Goal: Communication & Community: Answer question/provide support

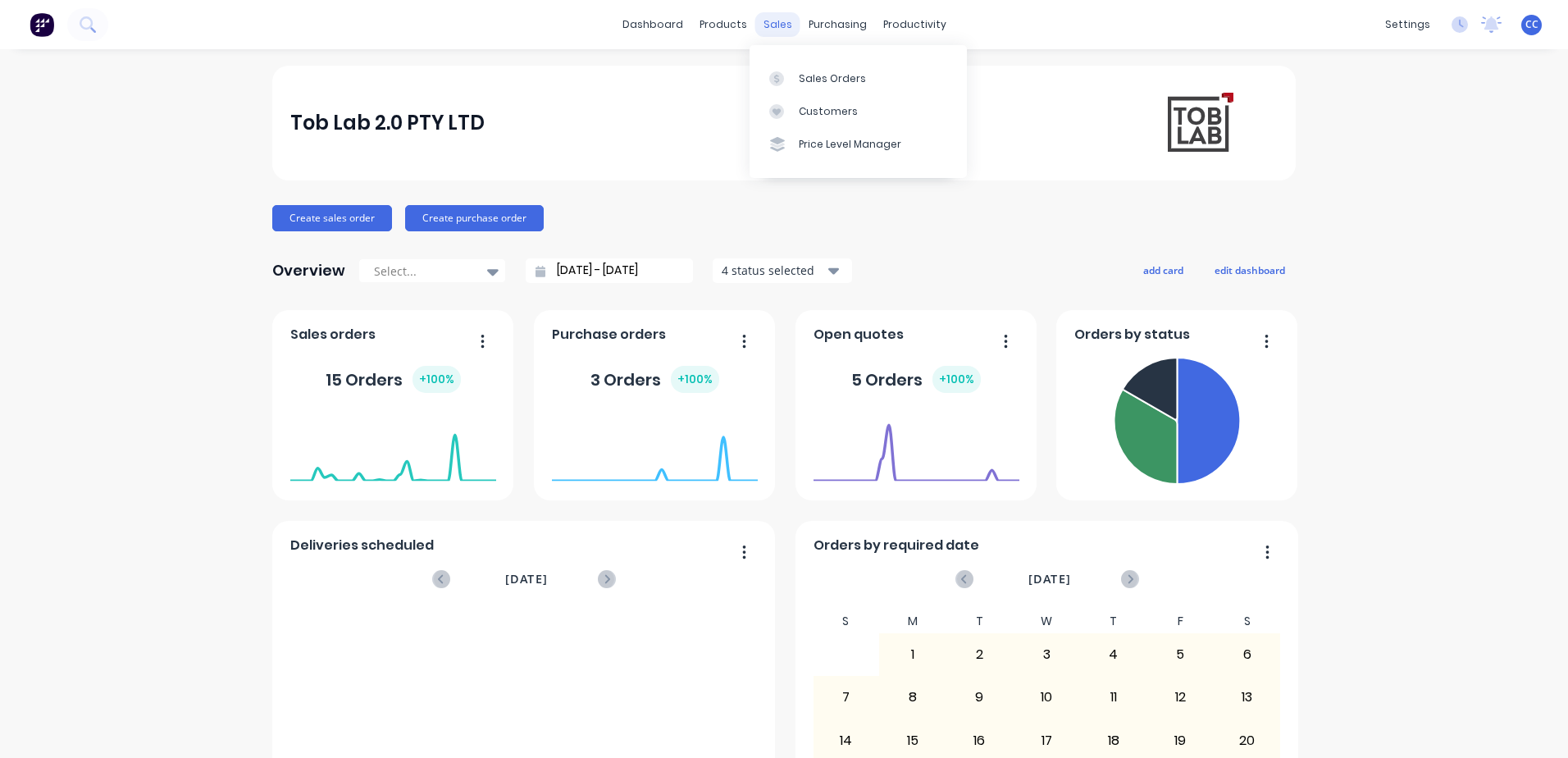
drag, startPoint x: 994, startPoint y: 0, endPoint x: 780, endPoint y: 28, distance: 215.8
click at [780, 28] on div "sales" at bounding box center [778, 25] width 46 height 25
click at [808, 75] on div "Sales Orders" at bounding box center [832, 79] width 67 height 15
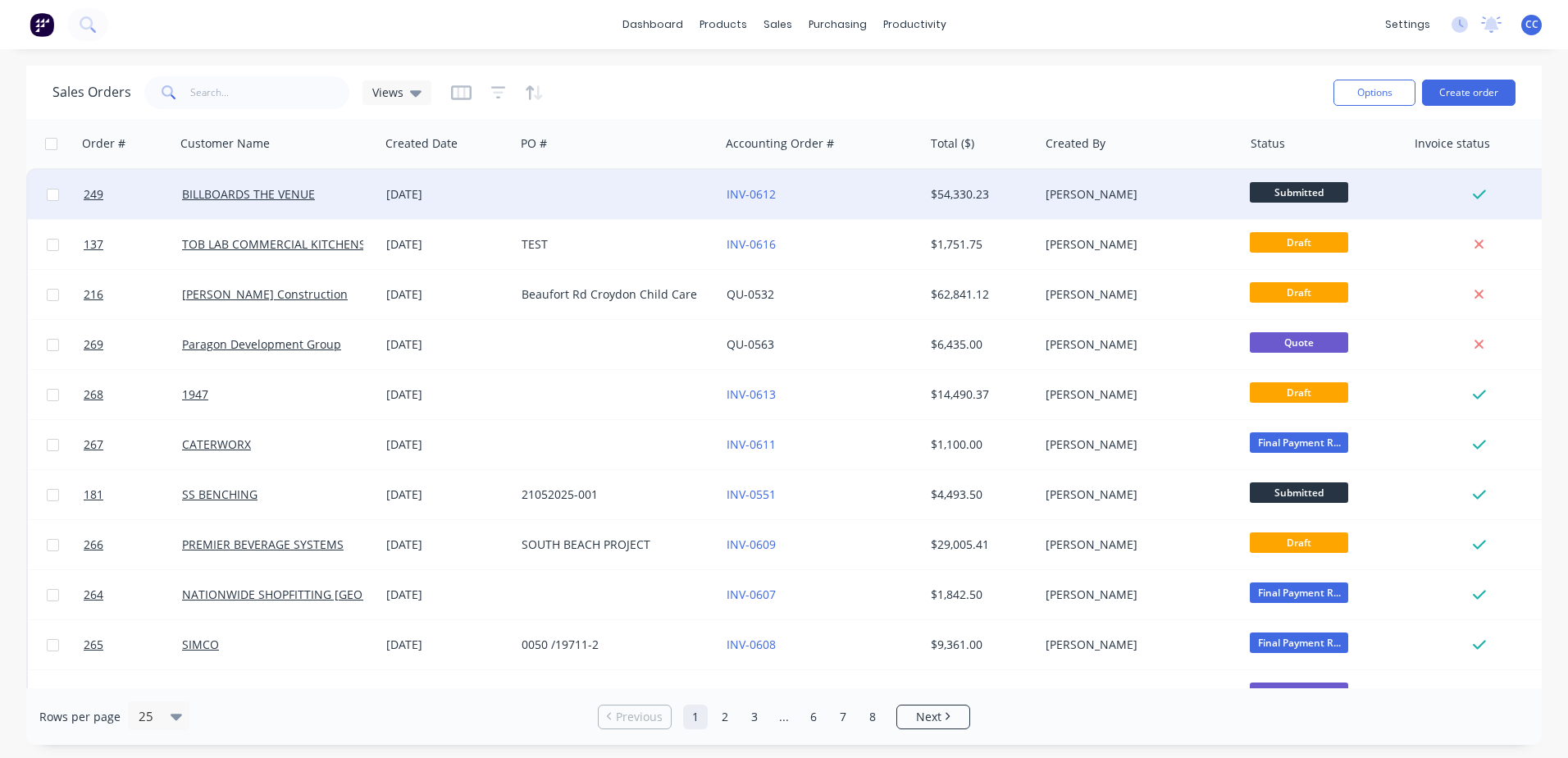
click at [1045, 194] on span "Submitted" at bounding box center [1299, 192] width 98 height 21
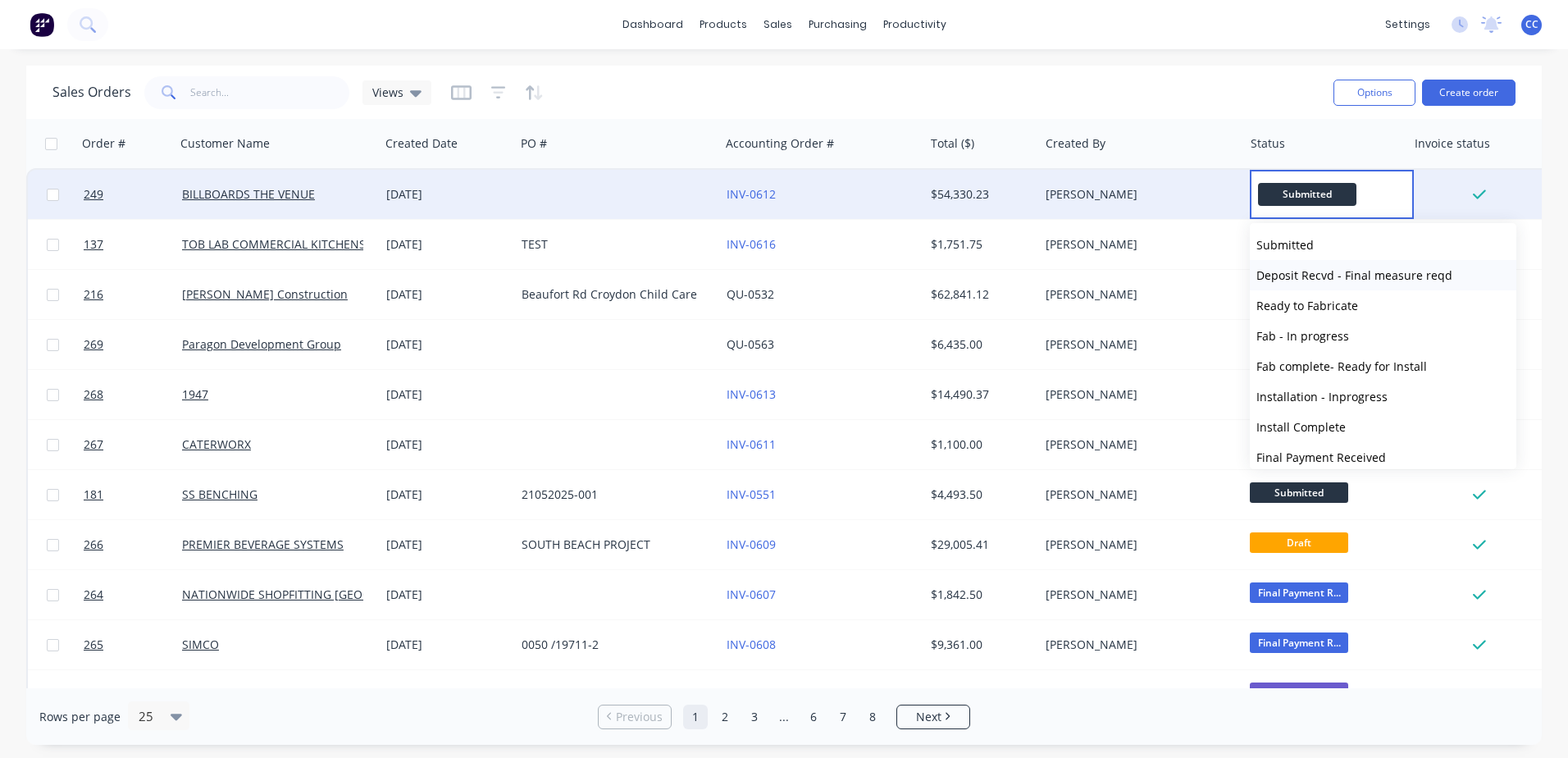
click at [1045, 275] on span "Deposit Recvd - Final measure reqd" at bounding box center [1355, 274] width 196 height 15
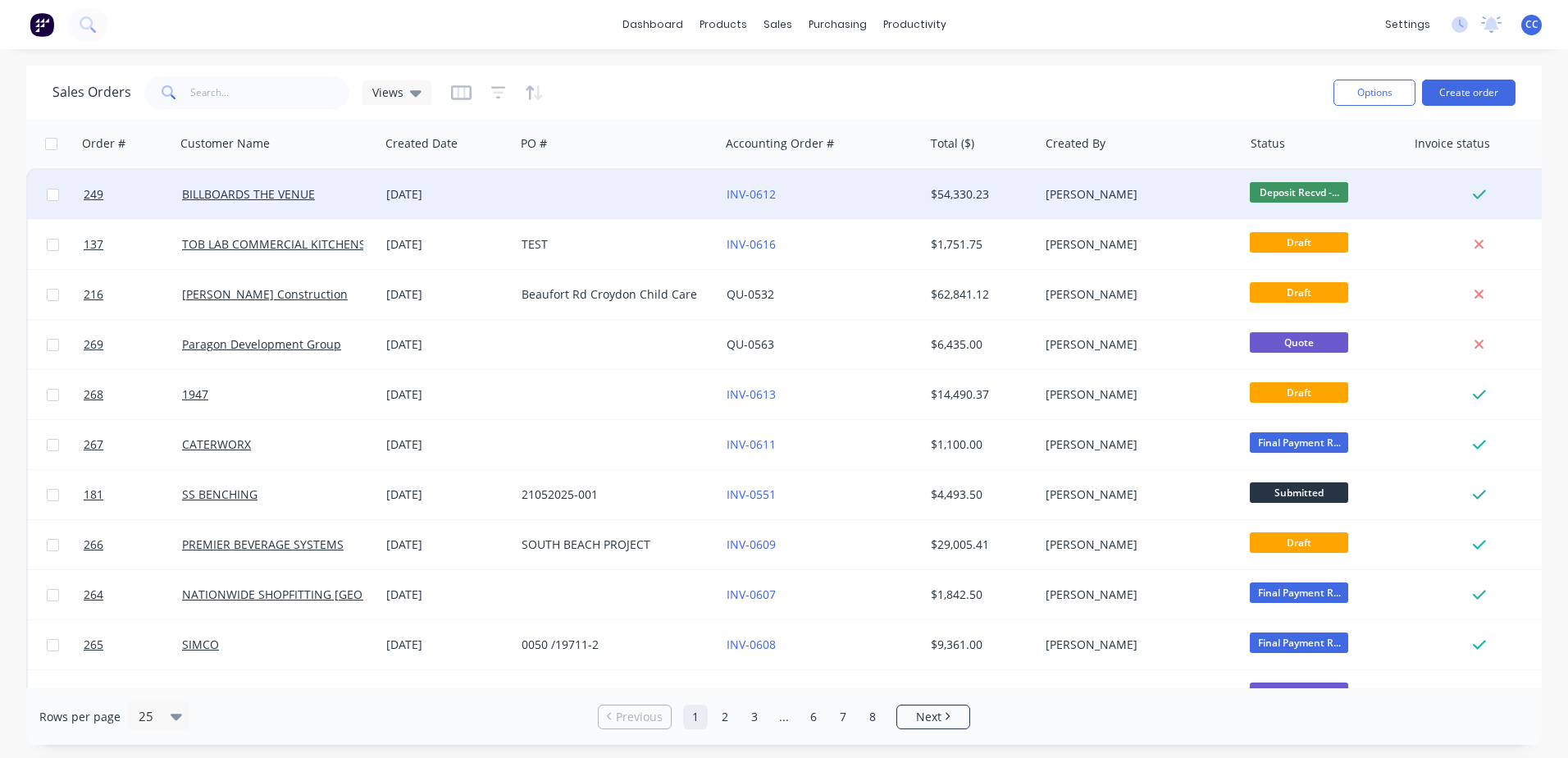
click at [567, 202] on div at bounding box center [617, 194] width 204 height 49
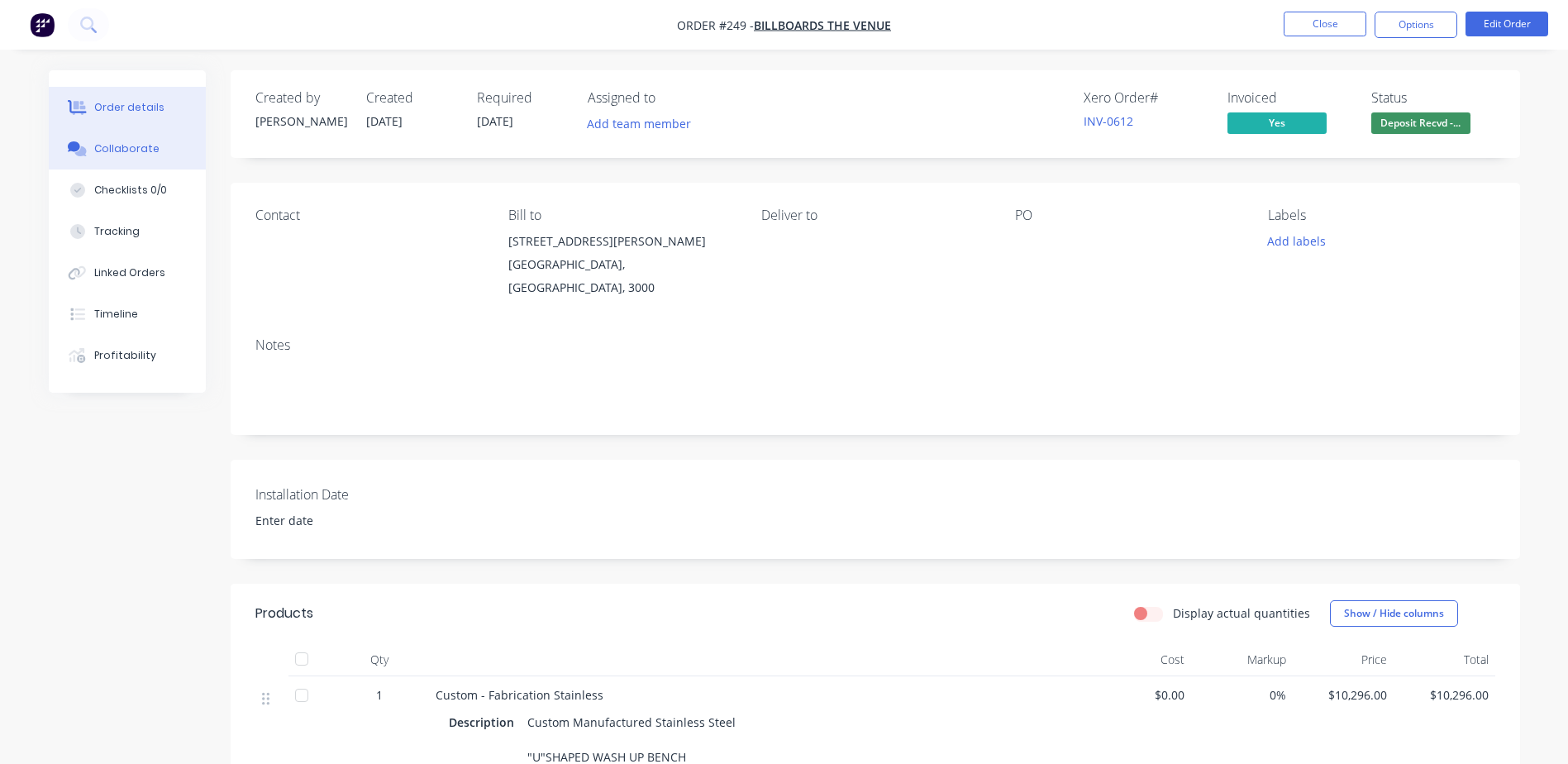
click at [104, 149] on div "Collaborate" at bounding box center [127, 148] width 66 height 15
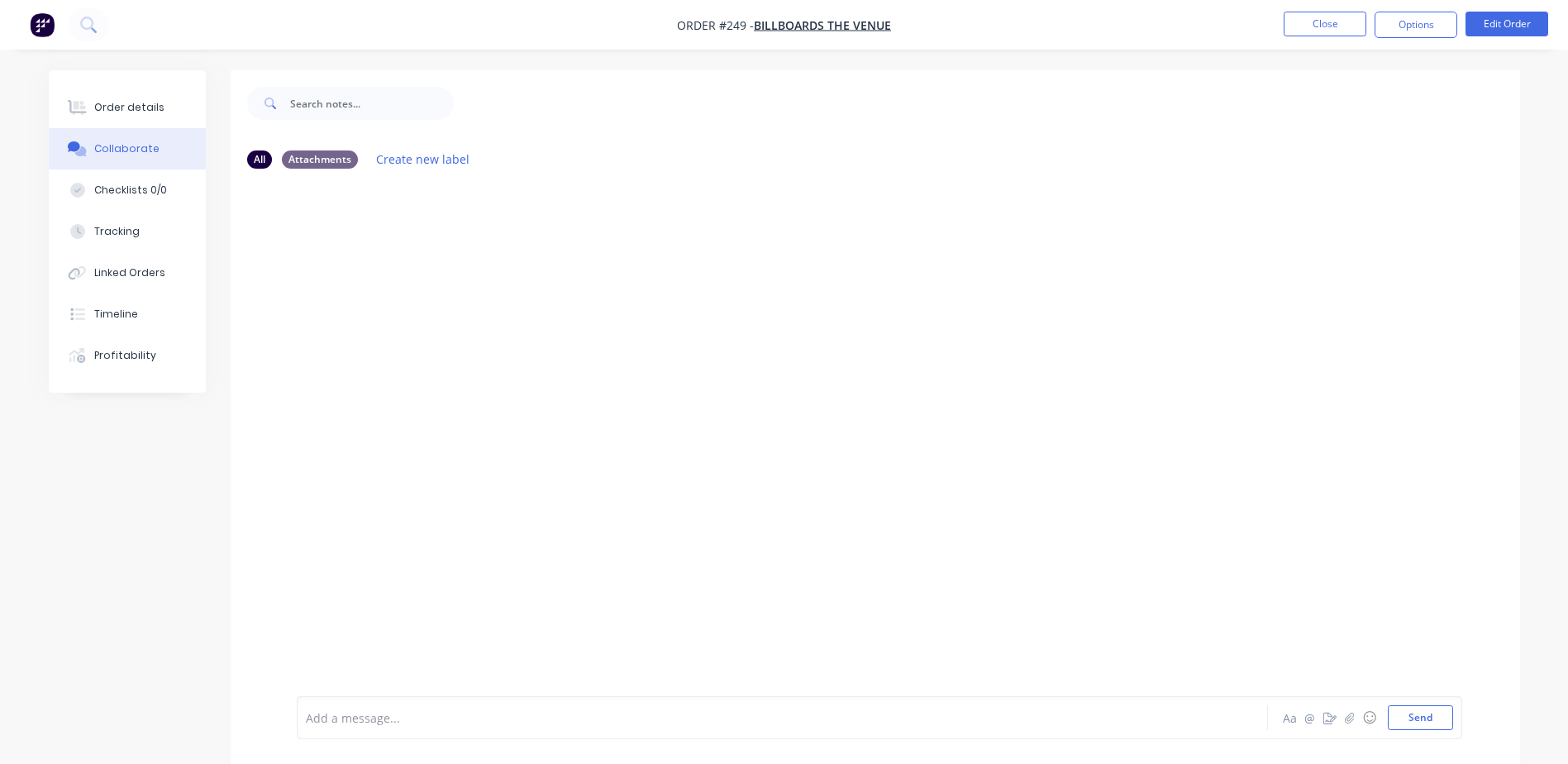
click at [579, 508] on div "Add a message... Aa @ ☺ Send" at bounding box center [879, 717] width 1166 height 43
click at [557, 508] on div at bounding box center [736, 717] width 860 height 17
click at [583, 508] on div at bounding box center [875, 438] width 1290 height 514
click at [1053, 508] on button "Send" at bounding box center [1420, 717] width 66 height 25
click at [1053, 508] on div "CC You - 03:49am [DATE] Partial payment of $41k received [DATE] Labels Edit Del…" at bounding box center [875, 438] width 1290 height 514
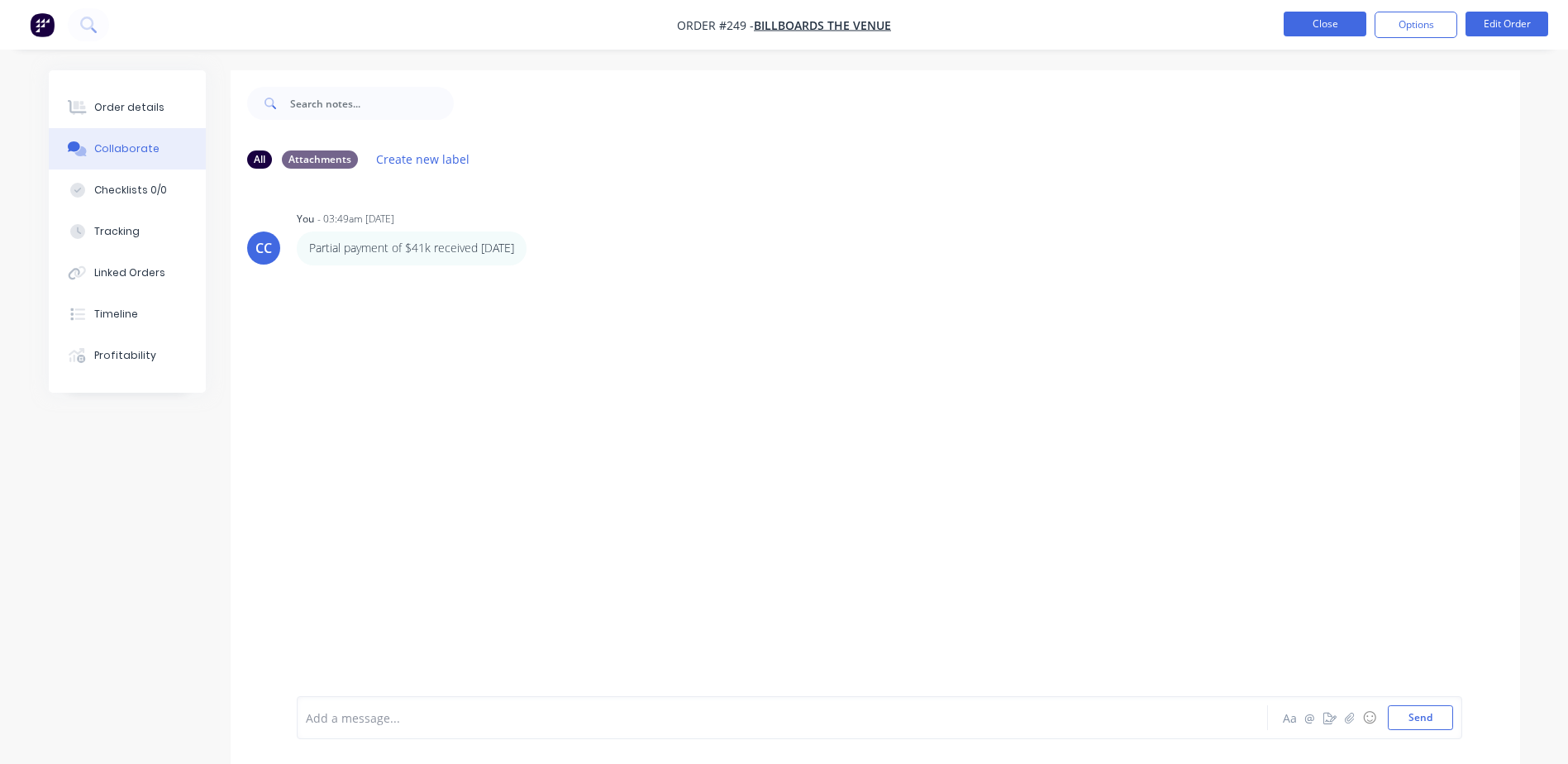
click at [1053, 22] on button "Close" at bounding box center [1325, 24] width 83 height 25
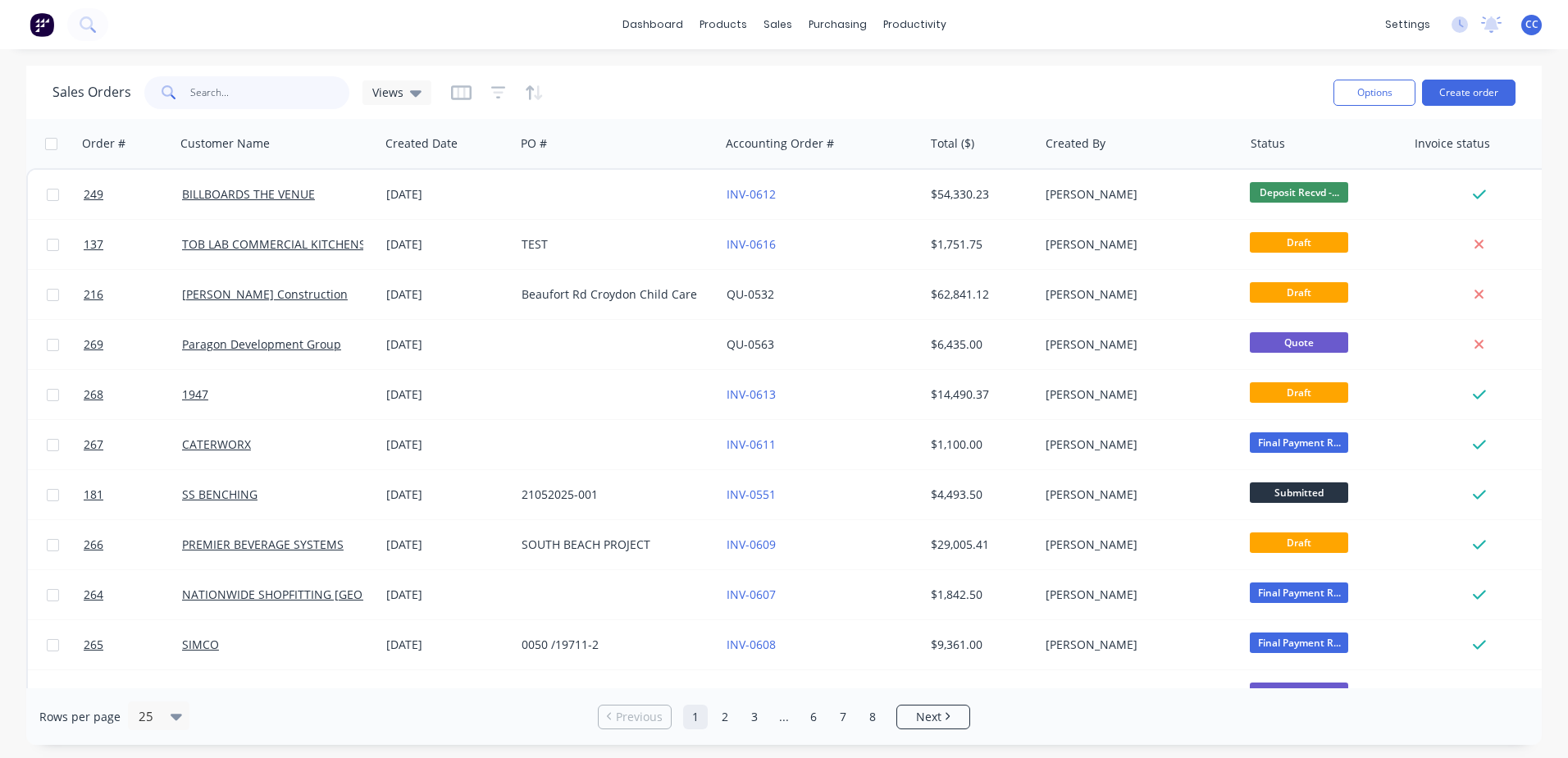
click at [247, 94] on input "text" at bounding box center [270, 92] width 160 height 33
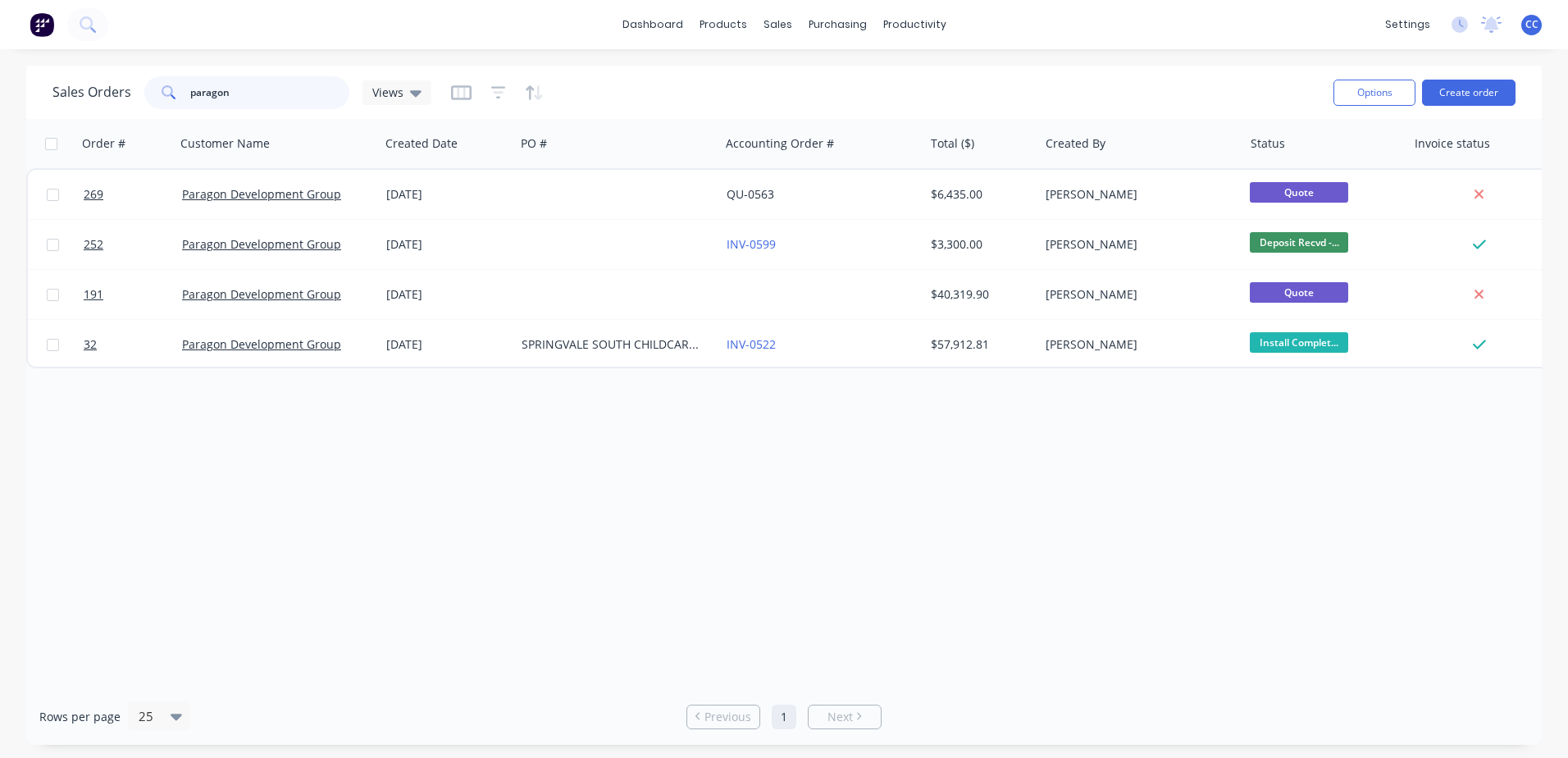
type input "paragon"
click at [723, 497] on div "Order # Customer Name Created Date PO # Accounting Order # Total ($) Created By…" at bounding box center [783, 403] width 1515 height 569
click at [799, 477] on div "Order # Customer Name Created Date PO # Accounting Order # Total ($) Created By…" at bounding box center [783, 403] width 1515 height 569
